Goal: Information Seeking & Learning: Stay updated

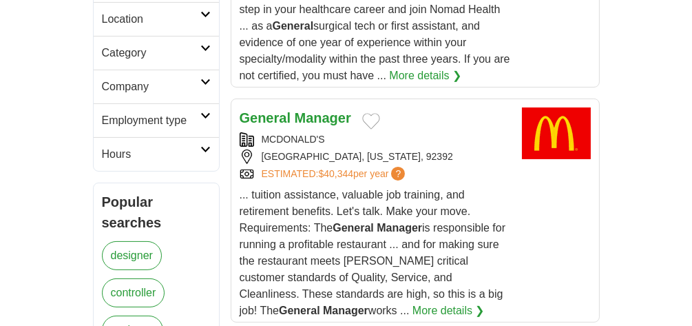
scroll to position [478, 0]
